Goal: Navigation & Orientation: Go to known website

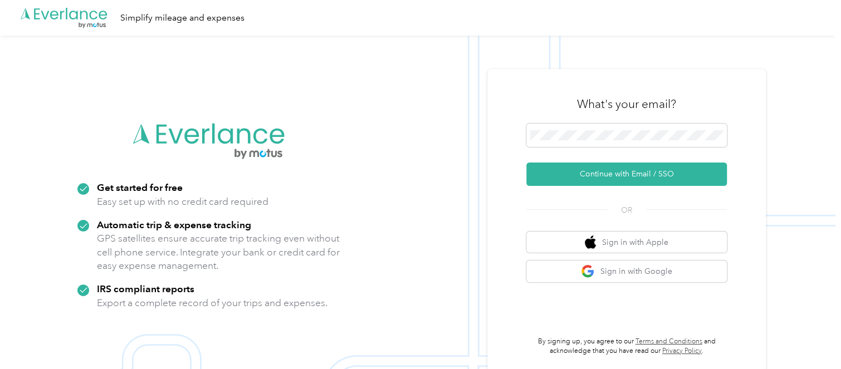
click at [623, 125] on span at bounding box center [626, 135] width 200 height 23
click at [657, 168] on button "Continue with Email / SSO" at bounding box center [626, 174] width 200 height 23
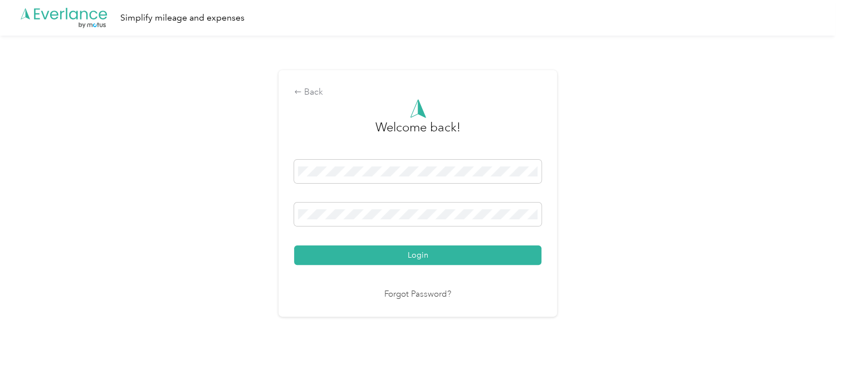
click at [410, 256] on button "Login" at bounding box center [417, 255] width 247 height 19
